Goal: Task Accomplishment & Management: Manage account settings

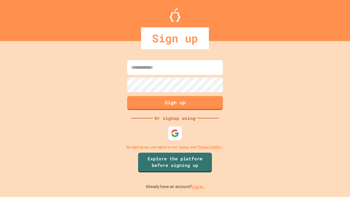
click at [198, 186] on link "Log in." at bounding box center [198, 187] width 13 height 6
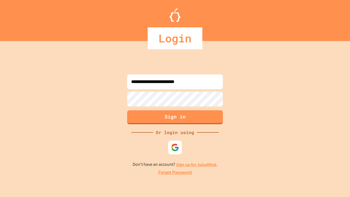
type input "**********"
